Goal: Information Seeking & Learning: Check status

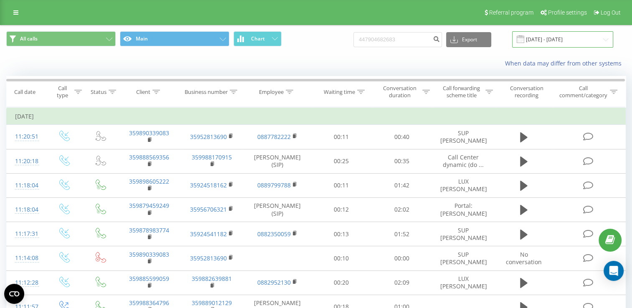
click at [608, 38] on input "[DATE] - [DATE]" at bounding box center [562, 39] width 101 height 16
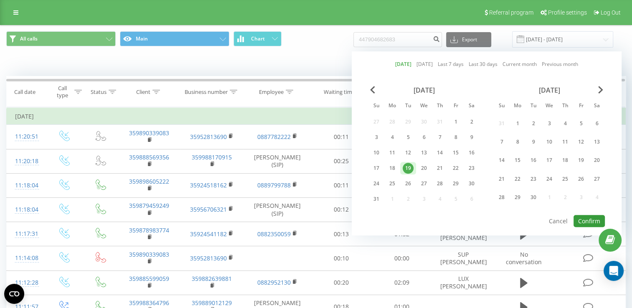
click at [590, 218] on button "Confirm" at bounding box center [589, 221] width 31 height 12
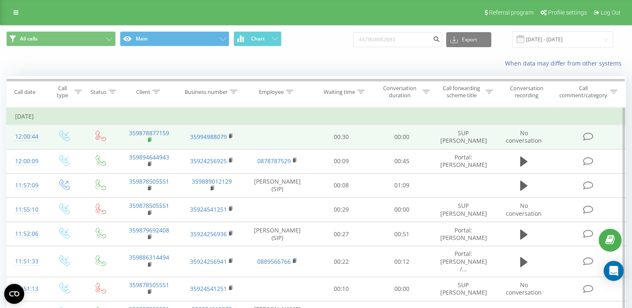
click at [148, 140] on rect at bounding box center [149, 140] width 3 height 4
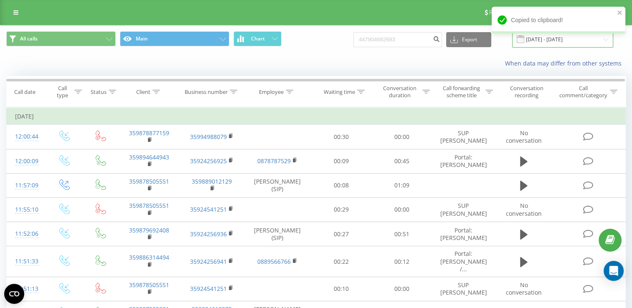
click at [609, 42] on input "[DATE] - [DATE]" at bounding box center [562, 39] width 101 height 16
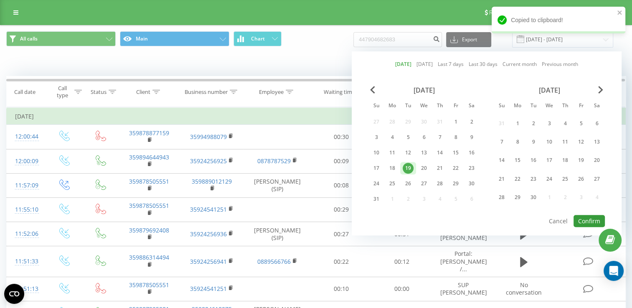
click at [599, 216] on button "Confirm" at bounding box center [589, 221] width 31 height 12
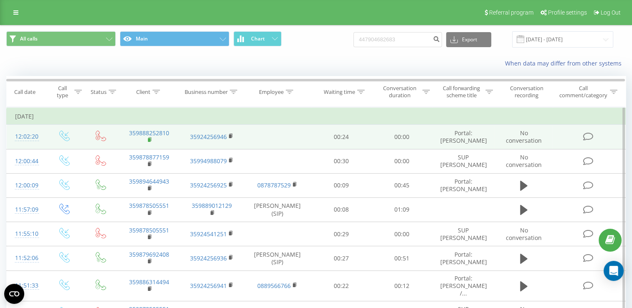
click at [148, 140] on rect at bounding box center [149, 140] width 3 height 4
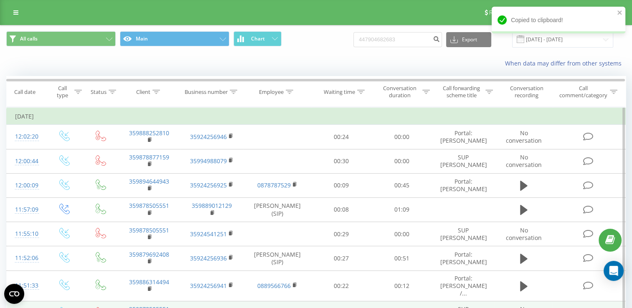
click at [353, 302] on td "00:10" at bounding box center [341, 314] width 61 height 24
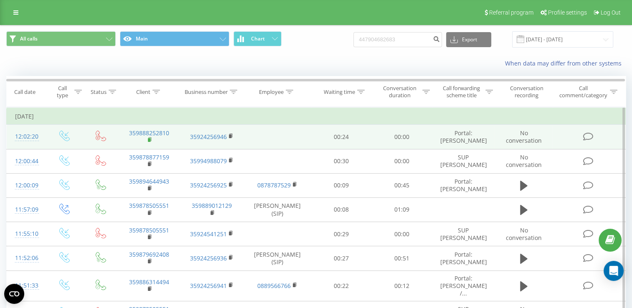
click at [149, 138] on rect at bounding box center [149, 140] width 3 height 4
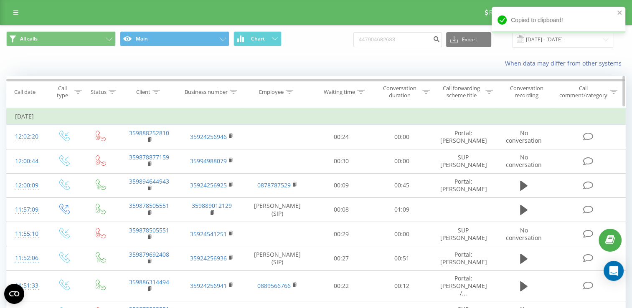
click at [158, 89] on div at bounding box center [156, 92] width 8 height 7
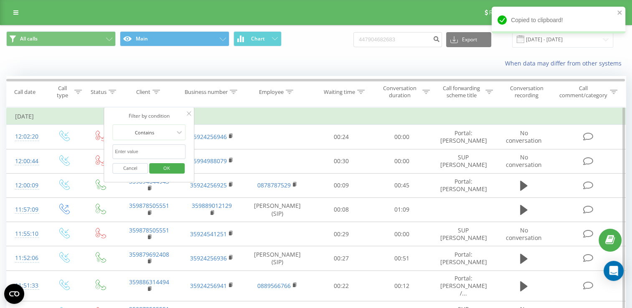
paste input "359888252810"
type input "359888252810"
click at [167, 168] on span "OK" at bounding box center [166, 168] width 23 height 13
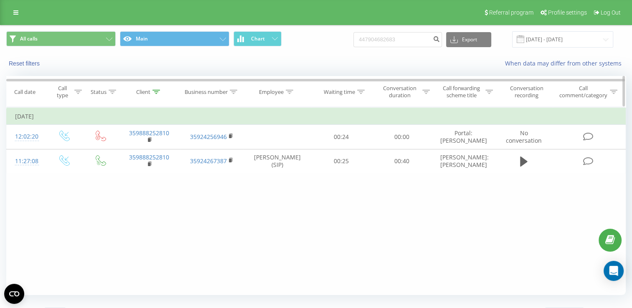
click at [155, 91] on icon at bounding box center [156, 92] width 8 height 4
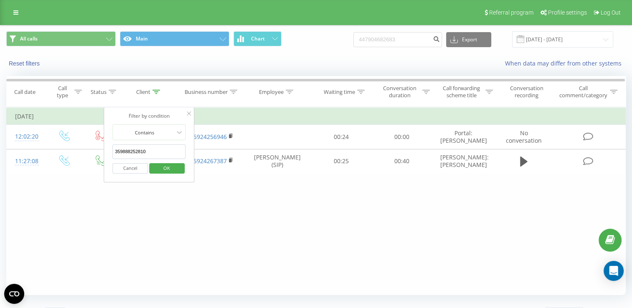
drag, startPoint x: 152, startPoint y: 150, endPoint x: 114, endPoint y: 151, distance: 38.9
click at [114, 151] on input "359888252810" at bounding box center [149, 152] width 74 height 15
click at [168, 168] on span "OK" at bounding box center [166, 168] width 23 height 13
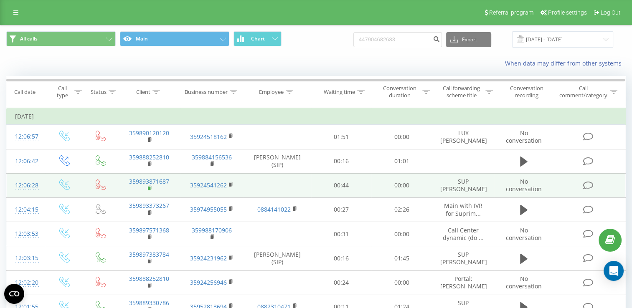
click at [150, 187] on rect at bounding box center [149, 189] width 3 height 4
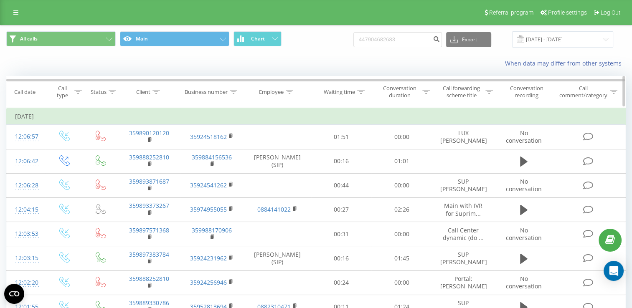
click at [157, 92] on icon at bounding box center [156, 92] width 8 height 4
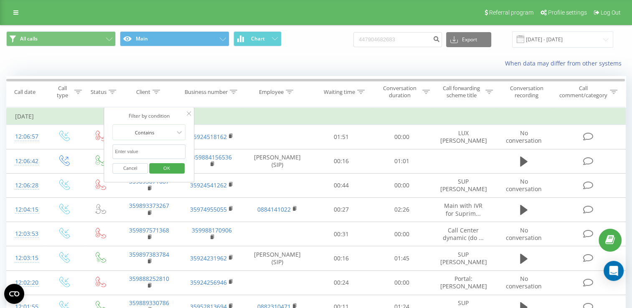
paste input "359893871687"
type input "359893871687"
click at [165, 171] on span "OK" at bounding box center [166, 168] width 23 height 13
